Goal: Task Accomplishment & Management: Manage account settings

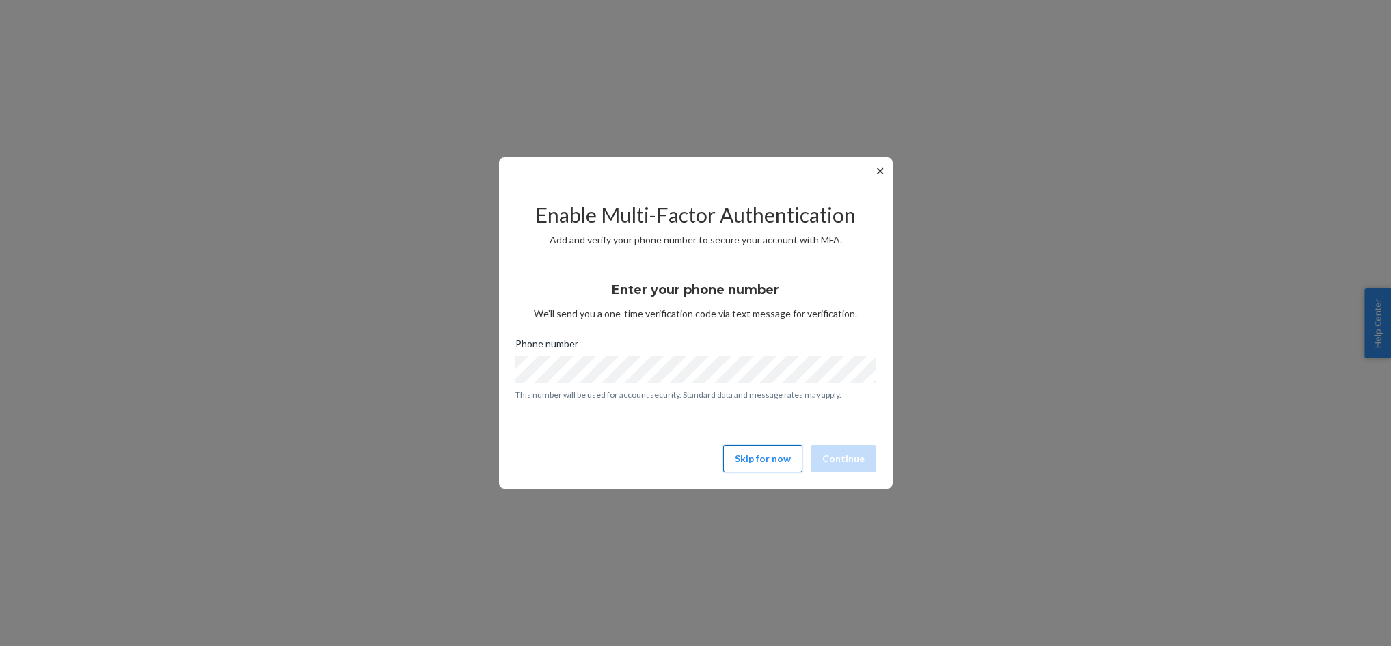
click at [737, 452] on button "Skip for now" at bounding box center [762, 458] width 79 height 27
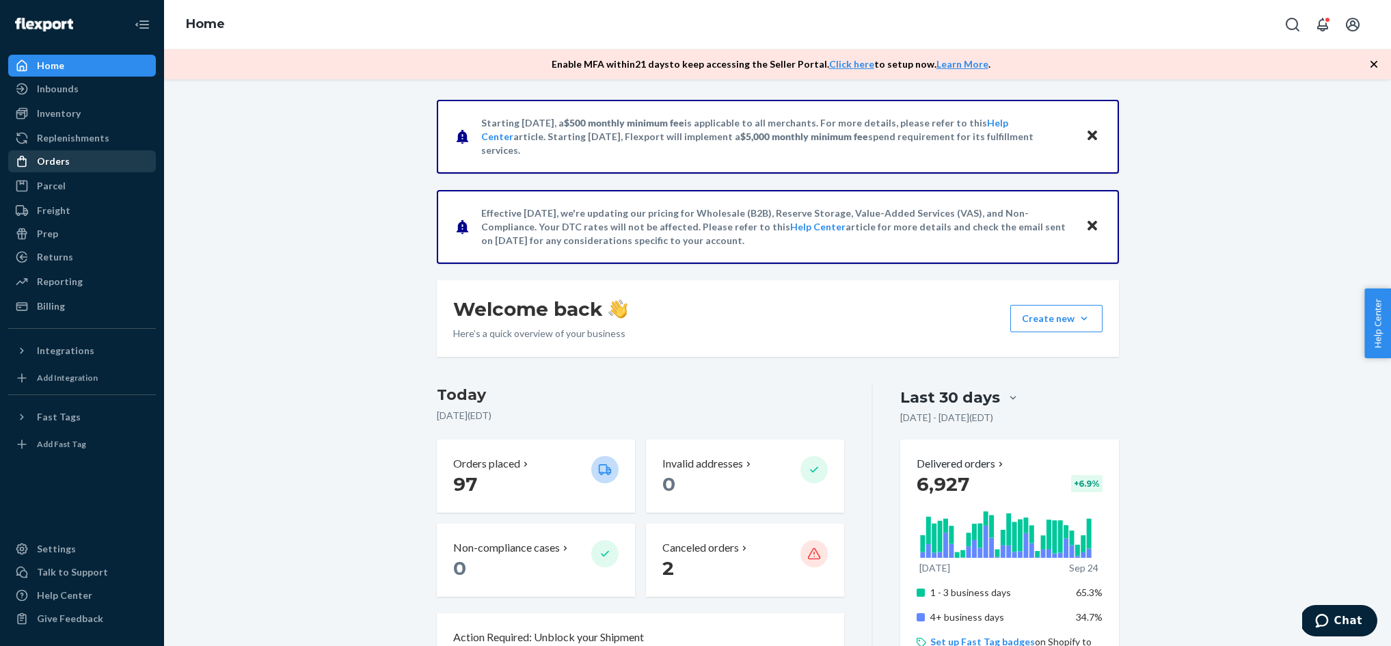
click at [62, 159] on div "Orders" at bounding box center [53, 161] width 33 height 14
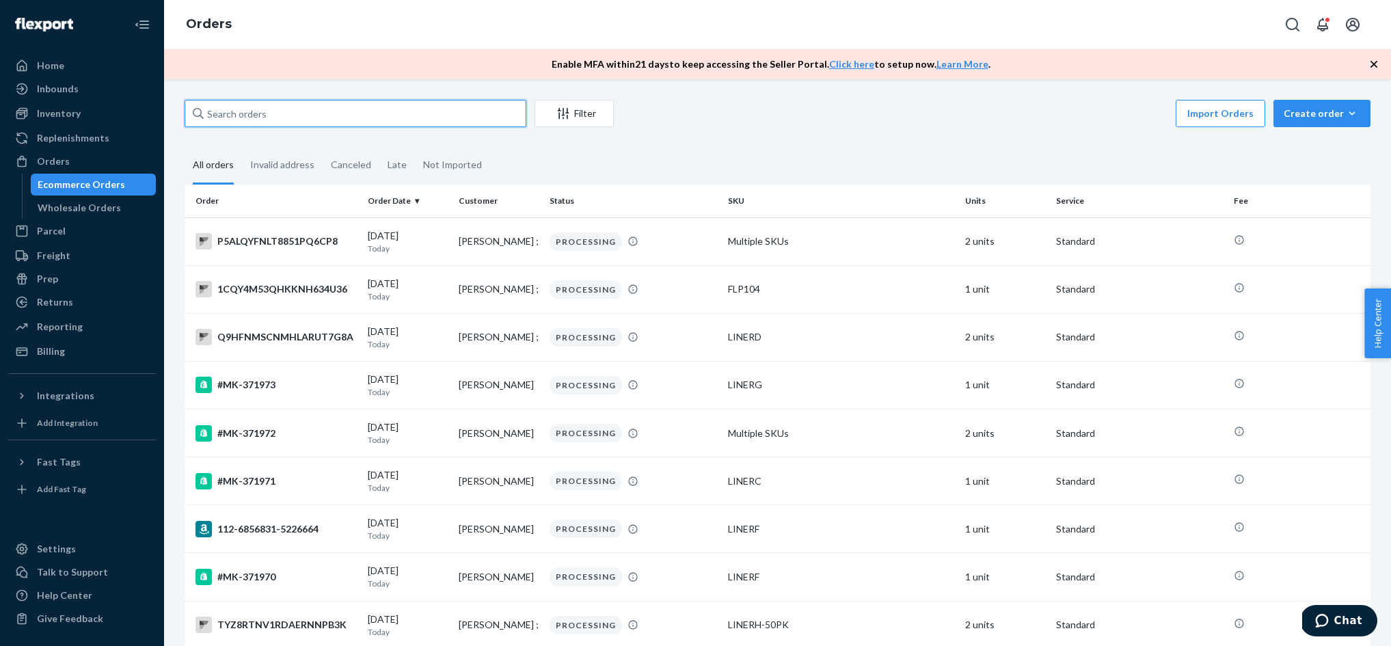
click at [327, 122] on input "text" at bounding box center [356, 113] width 342 height 27
paste input "370038"
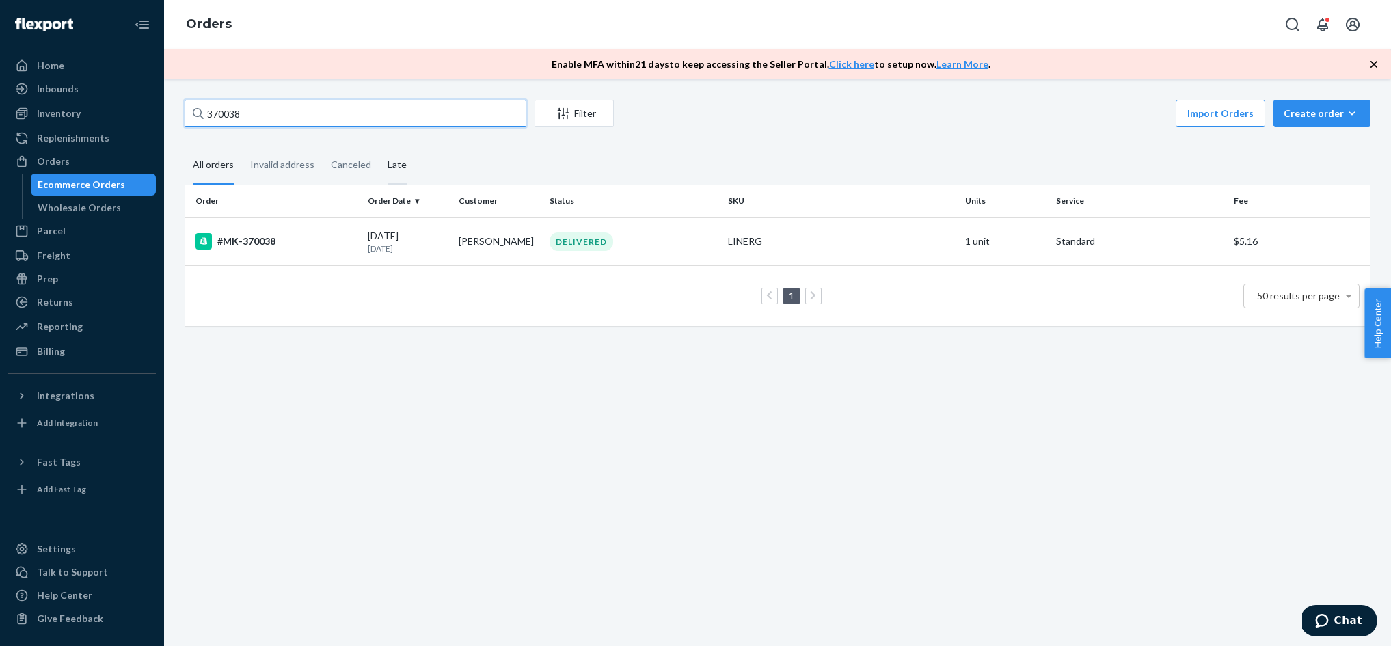
type input "370038"
click at [220, 240] on div "#MK-370038" at bounding box center [275, 241] width 161 height 16
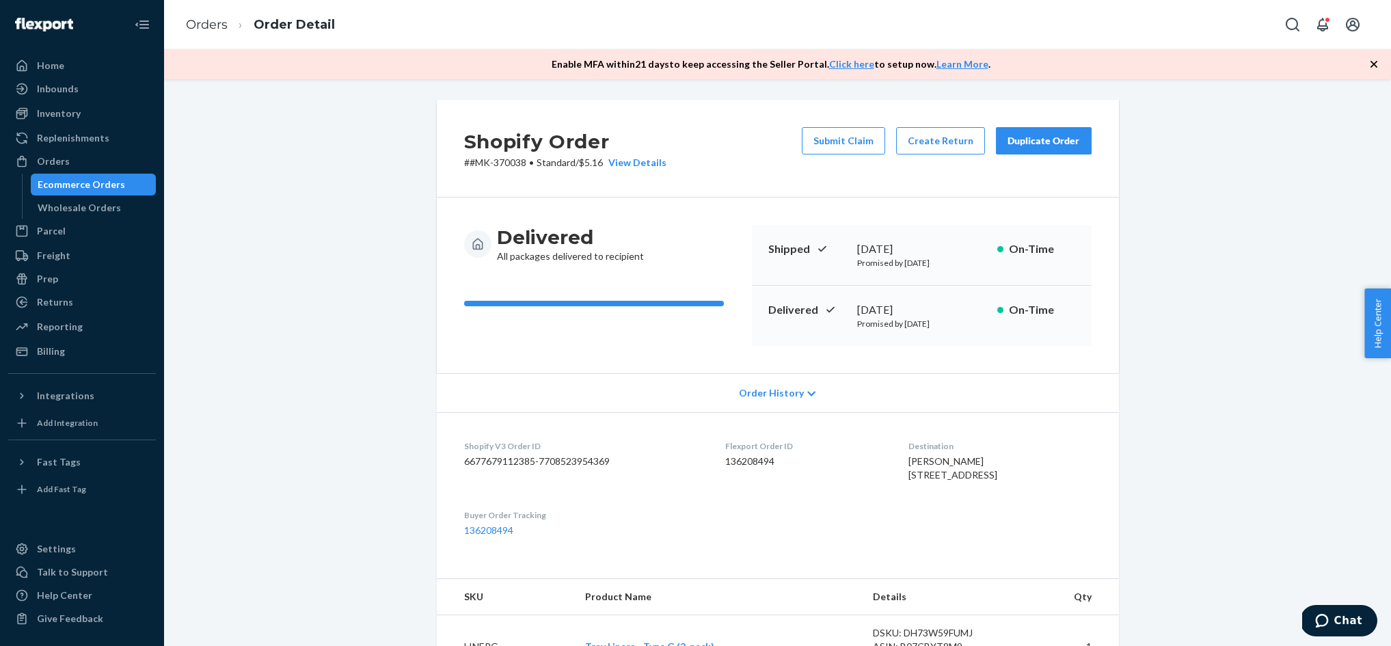
click at [1062, 148] on button "Duplicate Order" at bounding box center [1044, 140] width 96 height 27
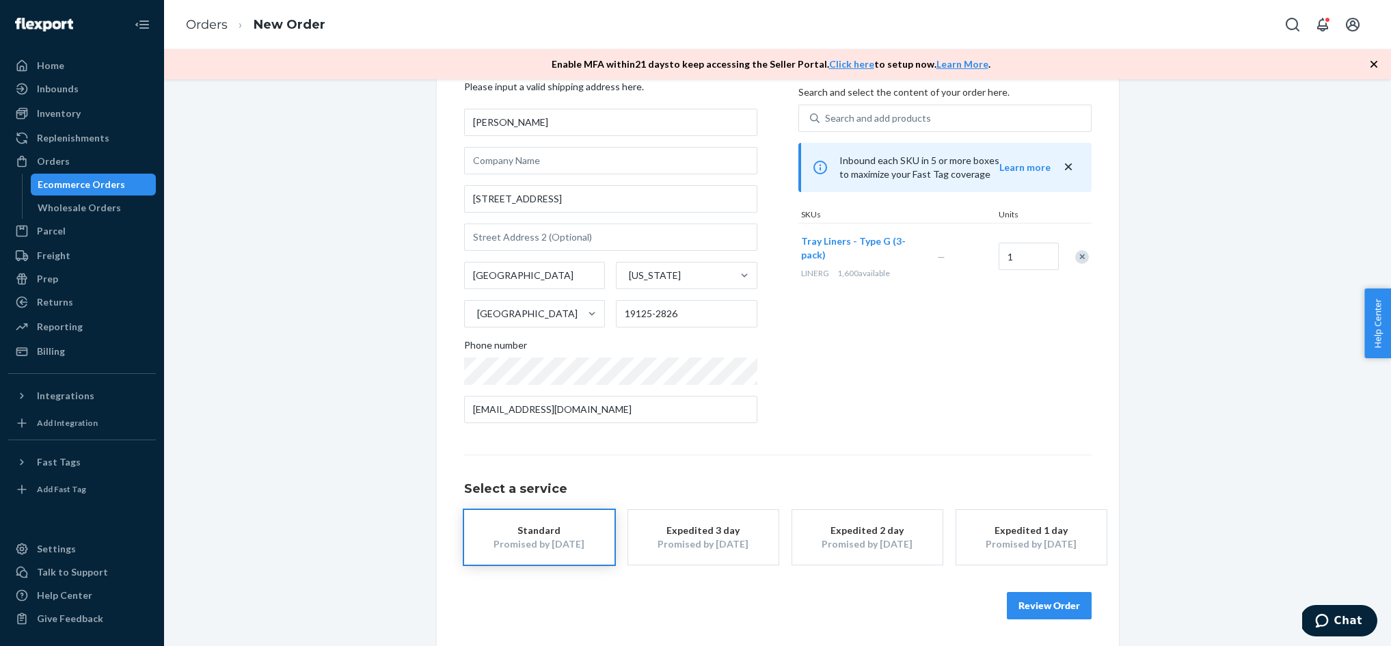
scroll to position [60, 0]
click at [1070, 603] on button "Review Order" at bounding box center [1049, 606] width 85 height 27
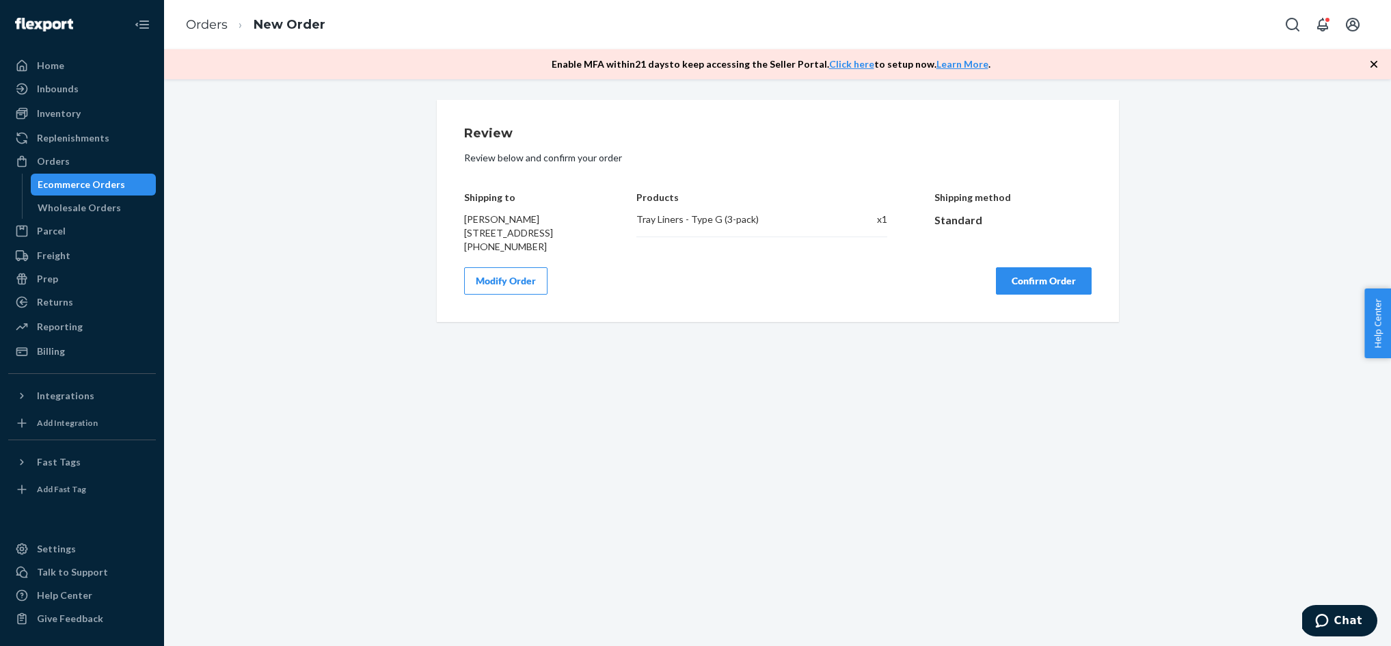
click at [1069, 295] on button "Confirm Order" at bounding box center [1044, 280] width 96 height 27
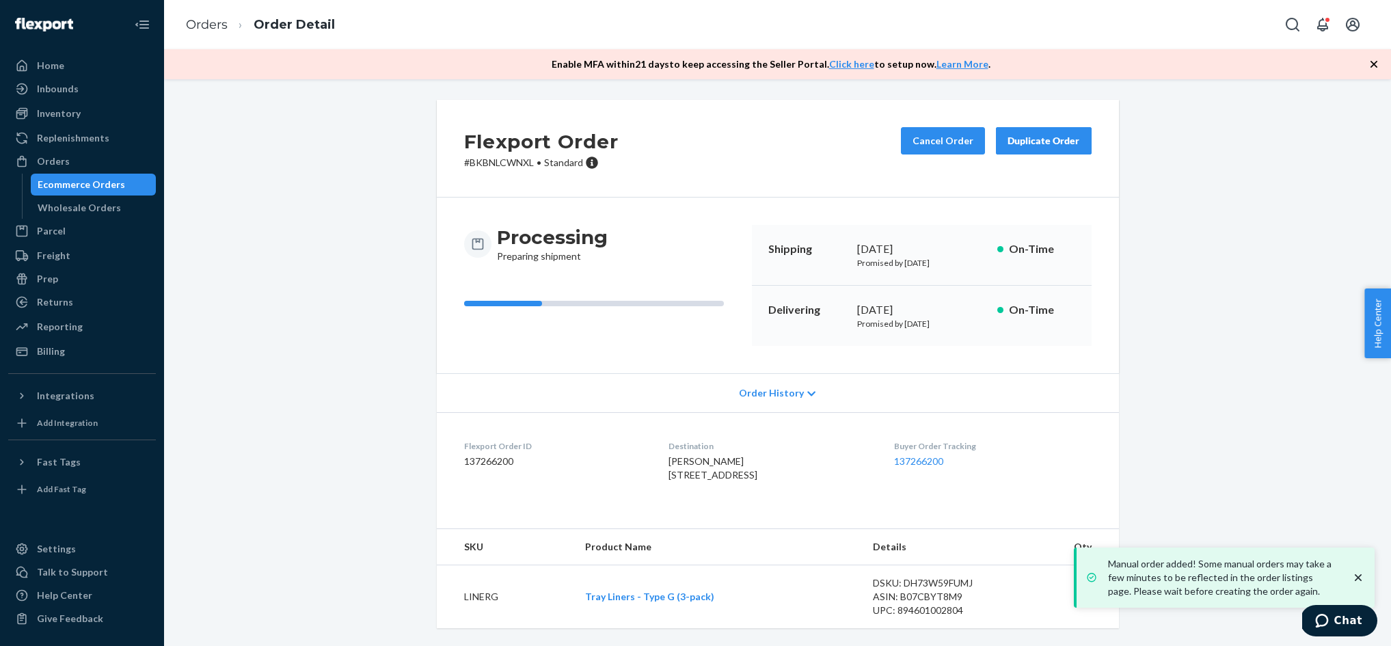
click at [502, 163] on p "# BKBNLCWNXL • Standard" at bounding box center [541, 163] width 154 height 14
copy p "BKBNLCWNXL"
